Goal: Transaction & Acquisition: Purchase product/service

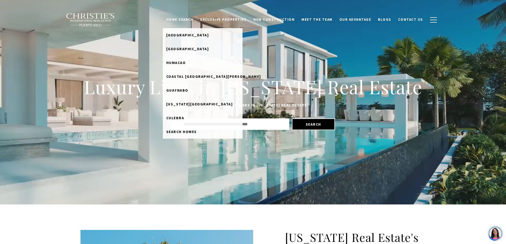
click at [196, 17] on link "Home Search" at bounding box center [180, 20] width 34 height 10
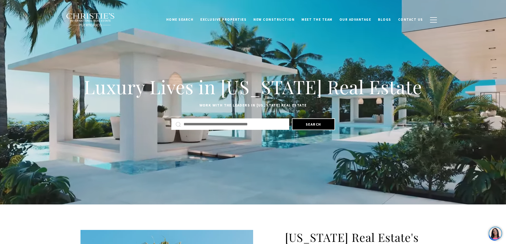
click at [196, 18] on link "Home Search" at bounding box center [180, 20] width 34 height 10
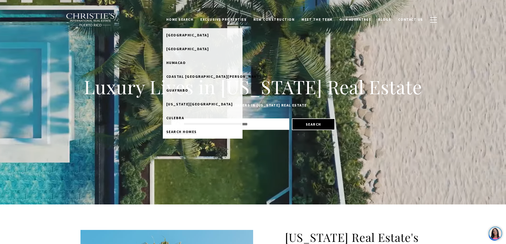
click at [187, 131] on span "Search Homes" at bounding box center [181, 131] width 31 height 5
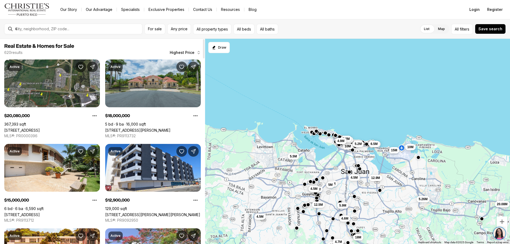
click at [203, 51] on div at bounding box center [204, 48] width 2 height 19
click at [172, 29] on span "Any price" at bounding box center [179, 29] width 17 height 4
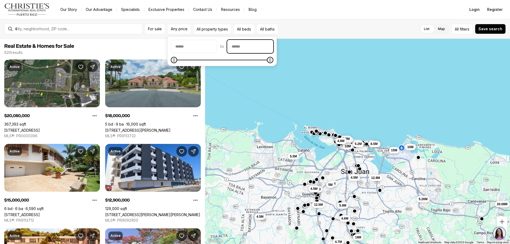
click at [254, 47] on input "priceMax" at bounding box center [250, 46] width 46 height 13
type input "********"
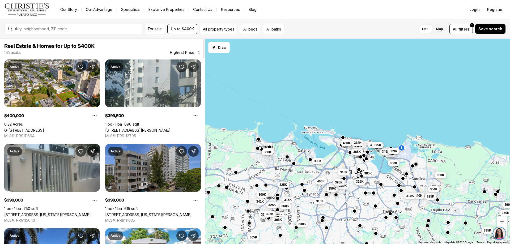
click at [151, 49] on span "Real Estate & Homes for Up to $400K" at bounding box center [102, 46] width 197 height 6
click at [203, 52] on div at bounding box center [204, 48] width 2 height 19
click at [193, 52] on span "Highest Price" at bounding box center [182, 52] width 25 height 4
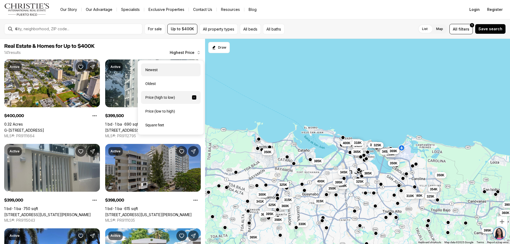
click at [151, 69] on div "Newest" at bounding box center [170, 69] width 59 height 13
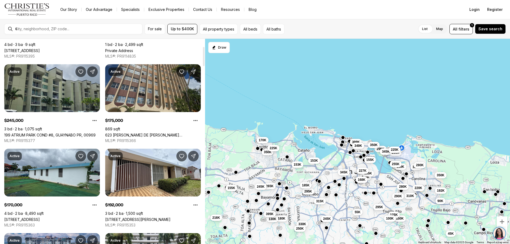
scroll to position [106, 0]
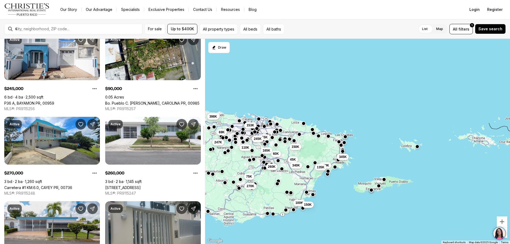
scroll to position [744, 0]
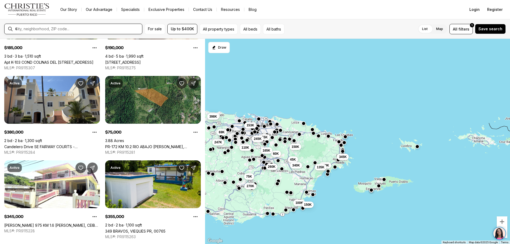
click at [52, 29] on input "text" at bounding box center [77, 29] width 125 height 5
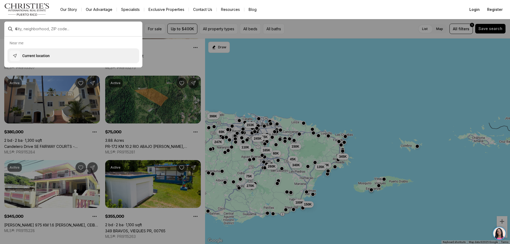
click at [28, 57] on p "Current location" at bounding box center [35, 55] width 27 height 5
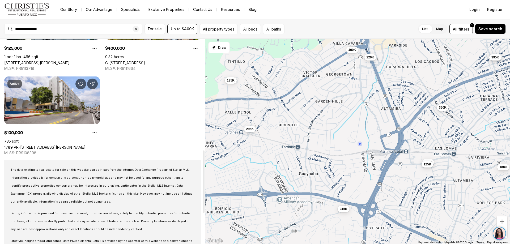
scroll to position [425, 0]
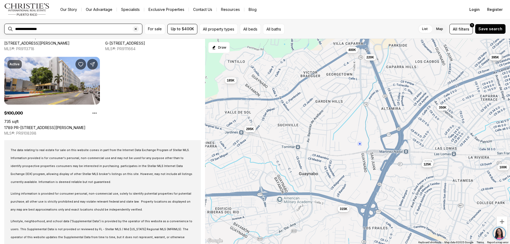
click at [52, 29] on input "**********" at bounding box center [77, 29] width 125 height 5
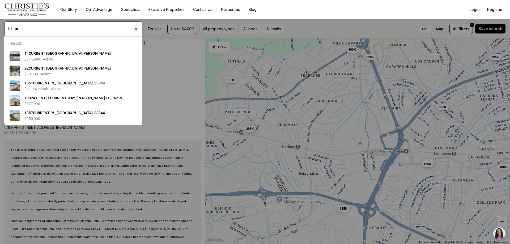
type input "*"
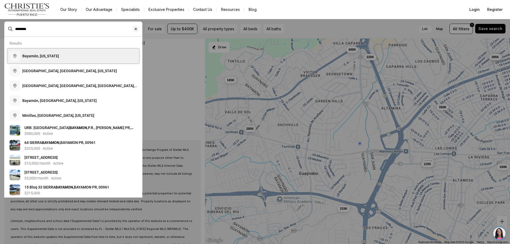
click at [45, 56] on span "Bayamón, Puerto Rico" at bounding box center [40, 56] width 37 height 4
type input "**********"
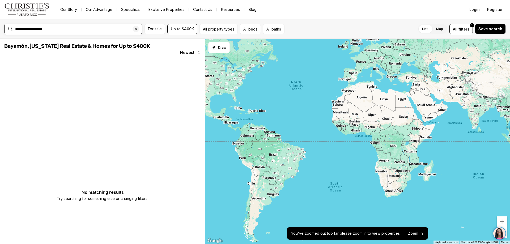
click at [18, 27] on input "**********" at bounding box center [77, 29] width 125 height 5
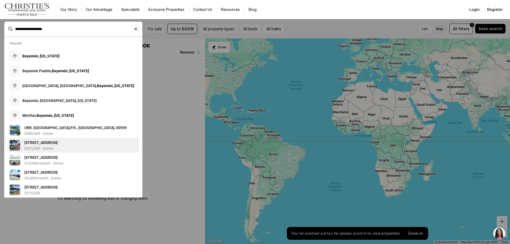
click at [35, 148] on p "$325,000 · Active" at bounding box center [38, 148] width 28 height 4
